Goal: Transaction & Acquisition: Purchase product/service

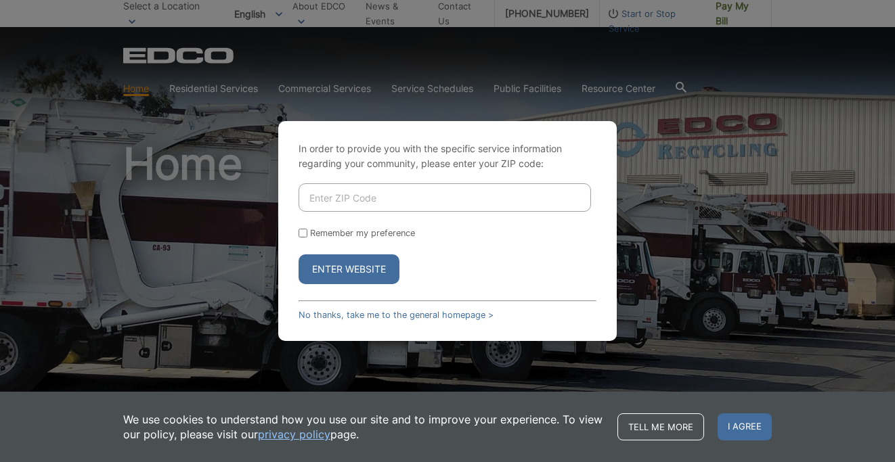
click at [330, 206] on input "Enter ZIP Code" at bounding box center [445, 197] width 292 height 28
type input "91978"
click at [313, 237] on label "Remember my preference" at bounding box center [362, 233] width 105 height 10
click at [307, 237] on input "Remember my preference" at bounding box center [303, 233] width 9 height 9
checkbox input "true"
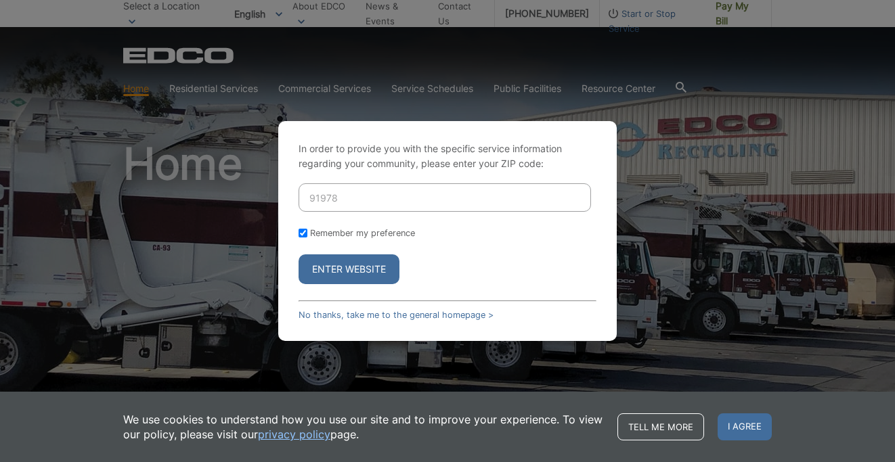
click at [326, 271] on button "Enter Website" at bounding box center [349, 270] width 101 height 30
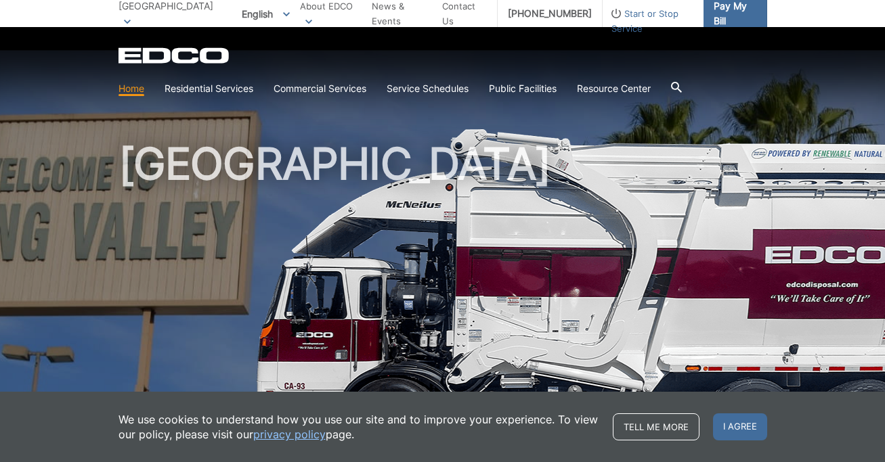
click at [740, 18] on span "Pay My Bill" at bounding box center [734, 14] width 43 height 30
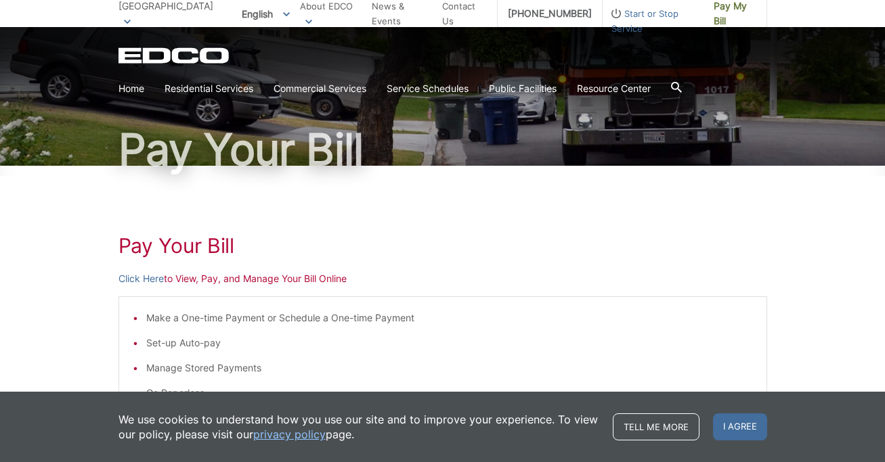
scroll to position [104, 0]
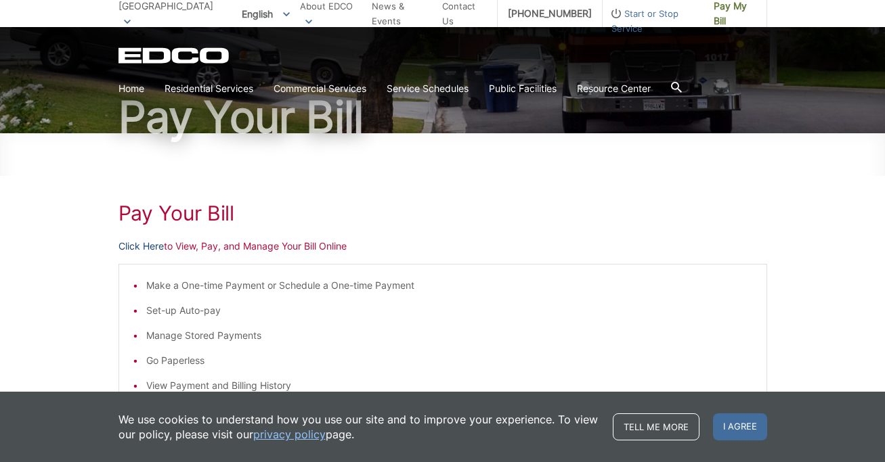
click at [133, 243] on link "Click Here" at bounding box center [140, 246] width 45 height 15
